Goal: Find specific page/section: Find specific page/section

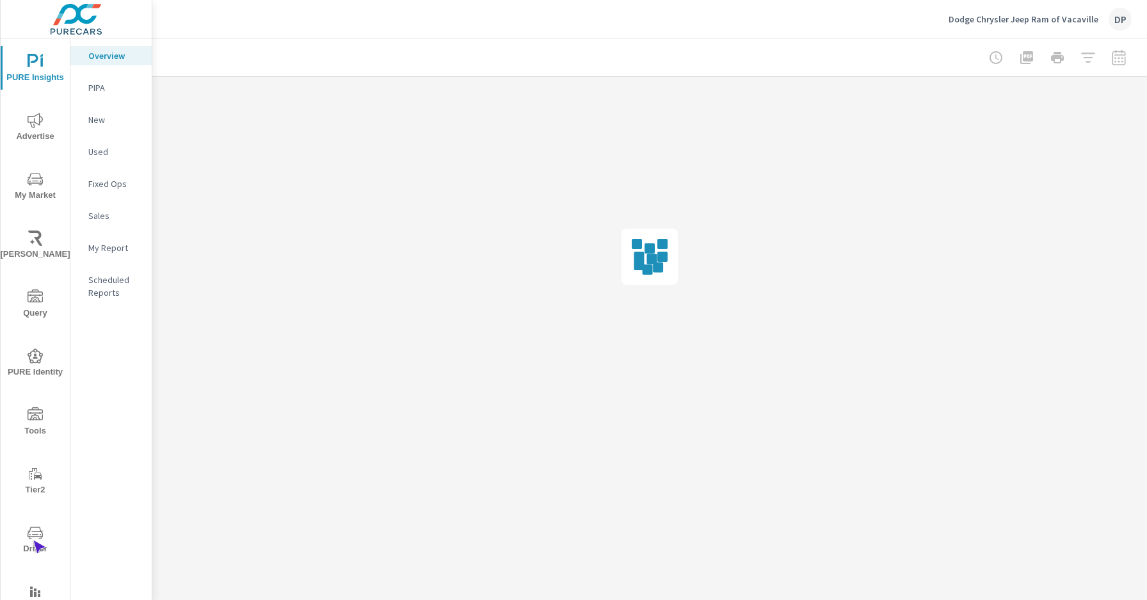
click at [33, 540] on span "Driver" at bounding box center [34, 540] width 61 height 31
